Goal: Task Accomplishment & Management: Use online tool/utility

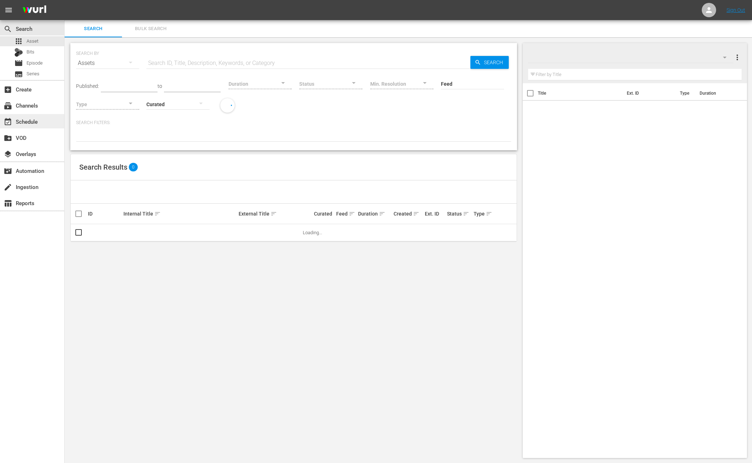
click at [43, 118] on div "event_available Schedule" at bounding box center [32, 121] width 64 height 14
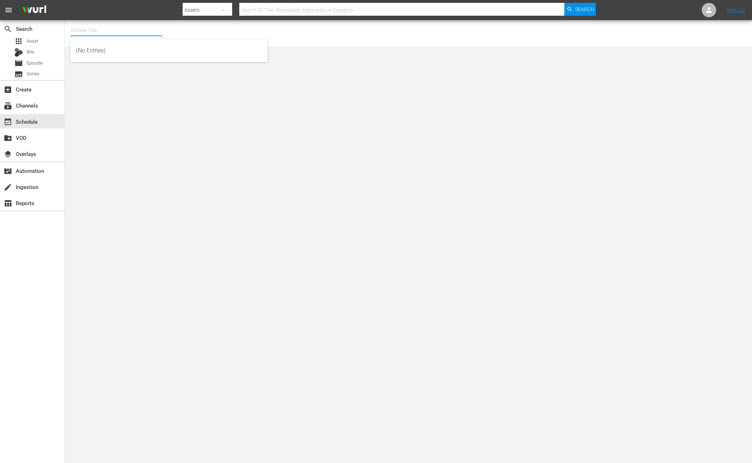
click at [121, 29] on input "text" at bounding box center [116, 30] width 92 height 17
click at [750, 119] on body "menu Search By Assets Search ID, Title, Description, Keywords, or Category Sear…" at bounding box center [376, 231] width 752 height 463
click at [103, 31] on input "new" at bounding box center [116, 30] width 92 height 17
click at [110, 103] on div "NEW KPOP (617 - newidco_newkid_1)" at bounding box center [169, 102] width 186 height 17
type input "NEW KPOP (617 - newidco_newkid_1)"
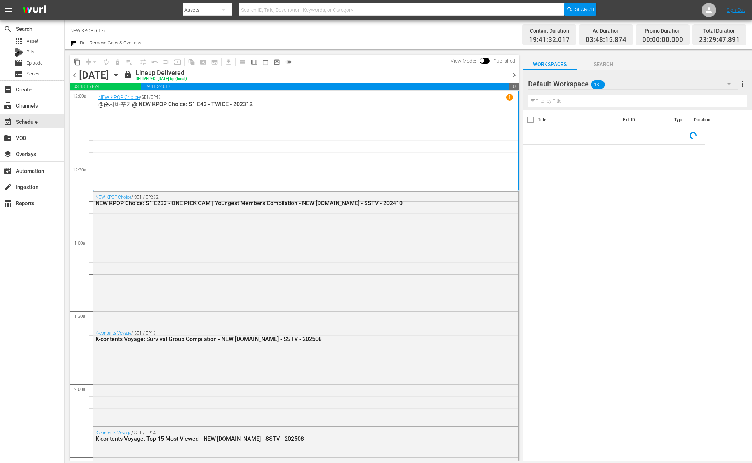
click at [76, 77] on span "chevron_left" at bounding box center [74, 75] width 9 height 9
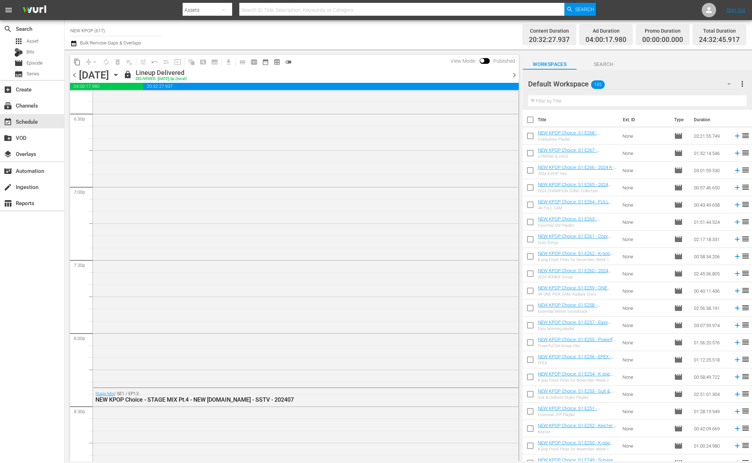
scroll to position [3243, 0]
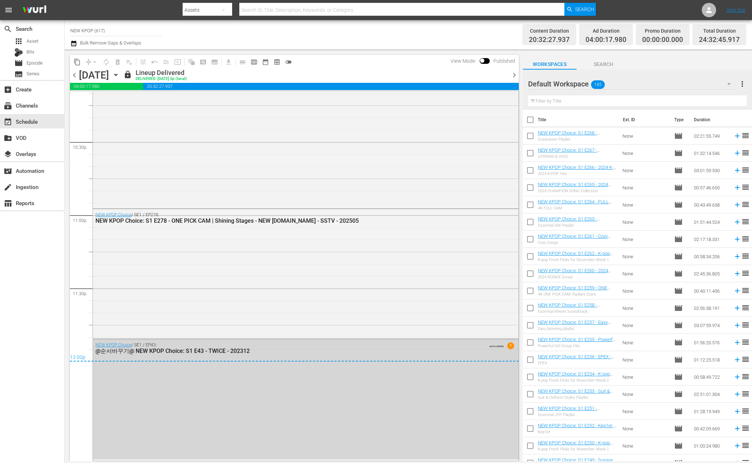
click at [240, 142] on div "NEW KPOP Choice / SE1 / EP232: NEW KPOP Choice: S1 E232 - ONE PICK CAM | Group …" at bounding box center [305, 141] width 425 height 132
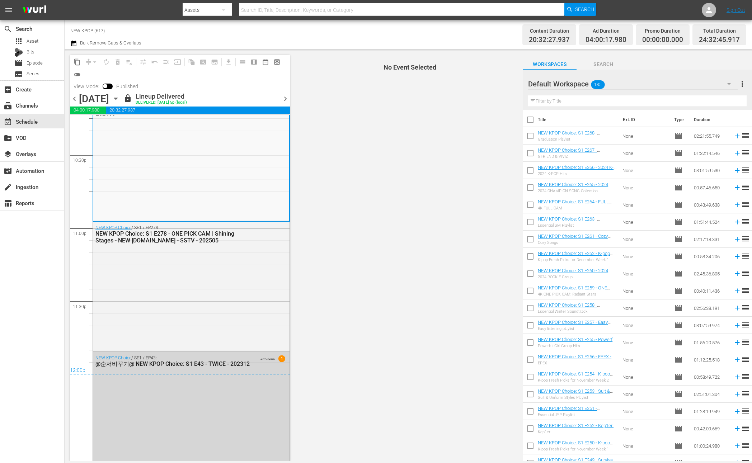
scroll to position [3266, 0]
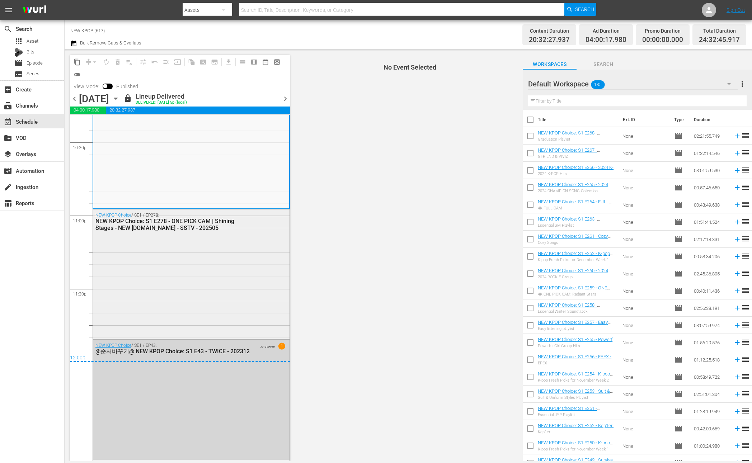
click at [225, 250] on div "NEW KPOP Choice / SE1 / EP278: NEW KPOP Choice: S1 E278 - ONE PICK CAM | Shinin…" at bounding box center [191, 274] width 197 height 128
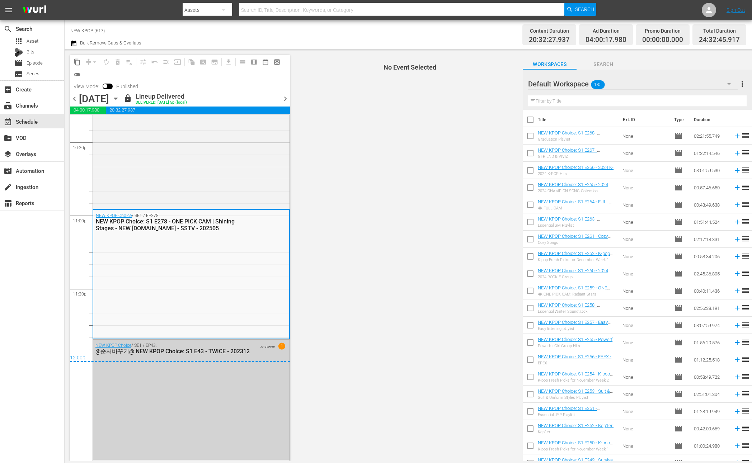
click at [245, 391] on div "NEW KPOP Choice / SE1 / EP43: @순서바꾸기@ NEW KPOP Choice: S1 E43 - TWICE - 202312 …" at bounding box center [191, 400] width 197 height 120
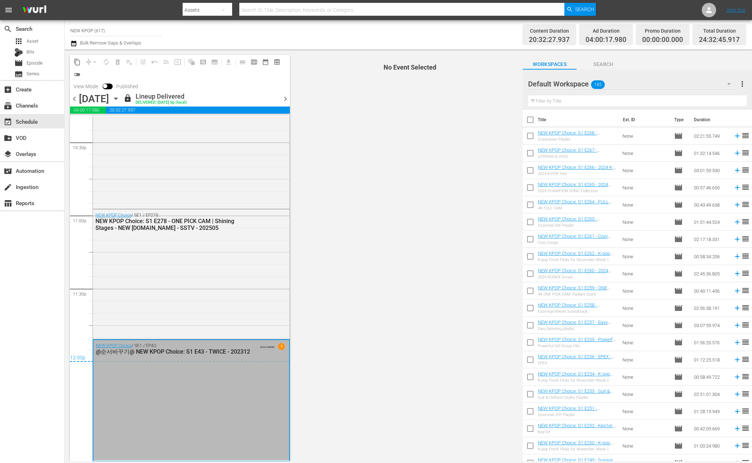
click at [117, 99] on icon "button" at bounding box center [115, 99] width 3 height 2
